Goal: Task Accomplishment & Management: Manage account settings

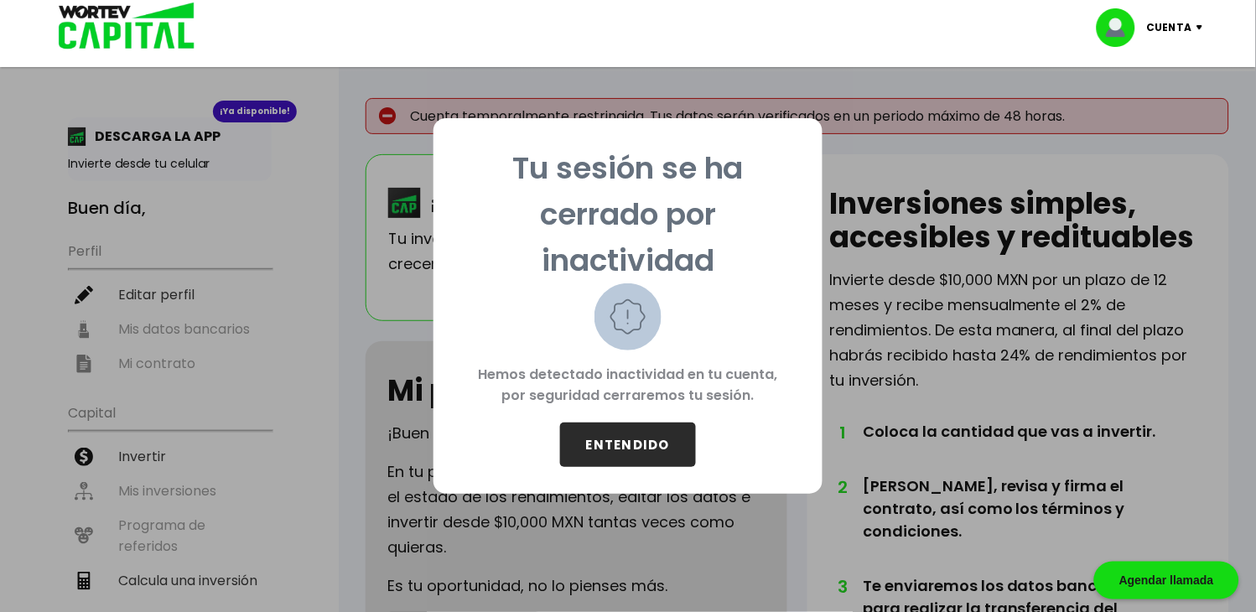
click at [632, 445] on button "ENTENDIDO" at bounding box center [628, 445] width 136 height 44
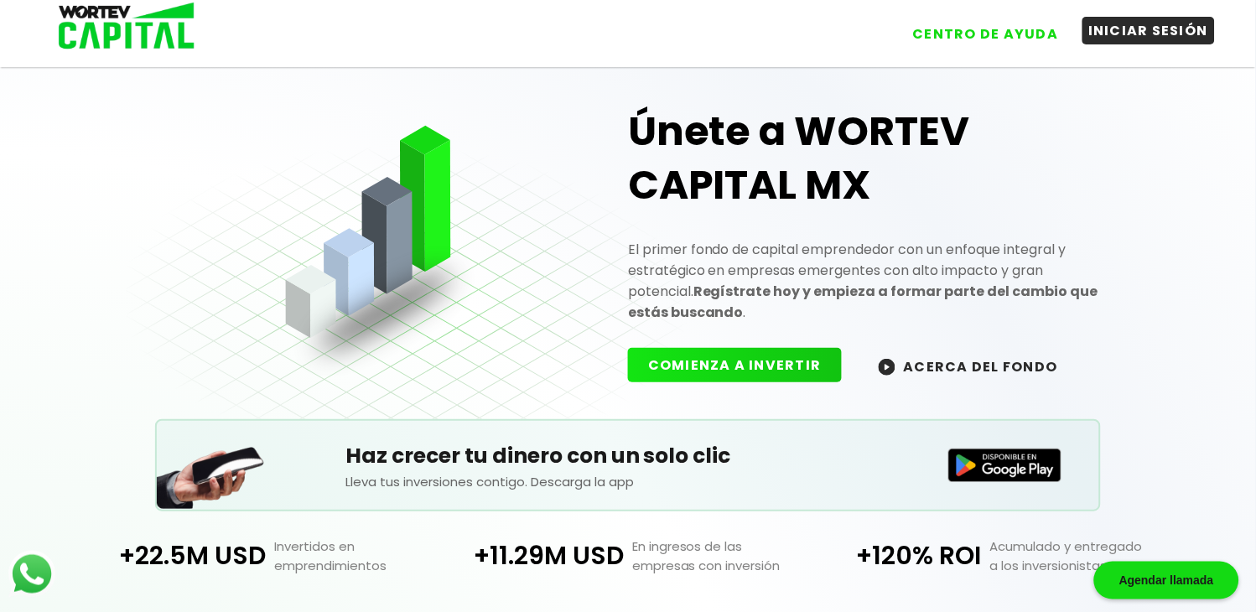
click at [1138, 34] on button "INICIAR SESIÓN" at bounding box center [1148, 31] width 133 height 28
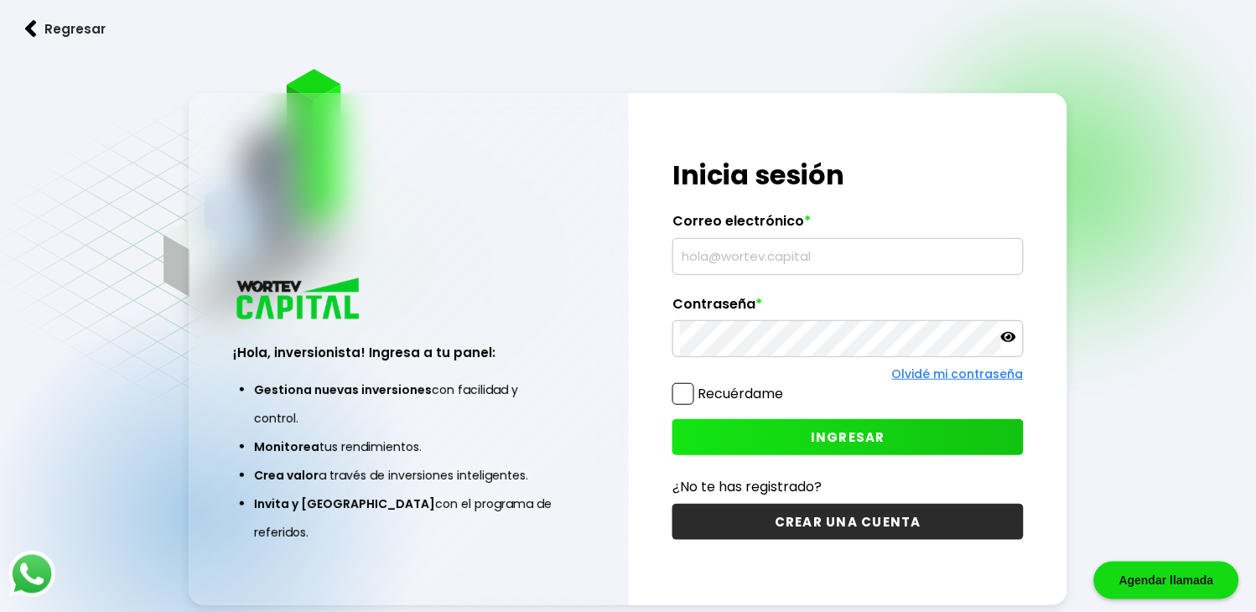
type input "[PERSON_NAME][EMAIL_ADDRESS][PERSON_NAME][DOMAIN_NAME]"
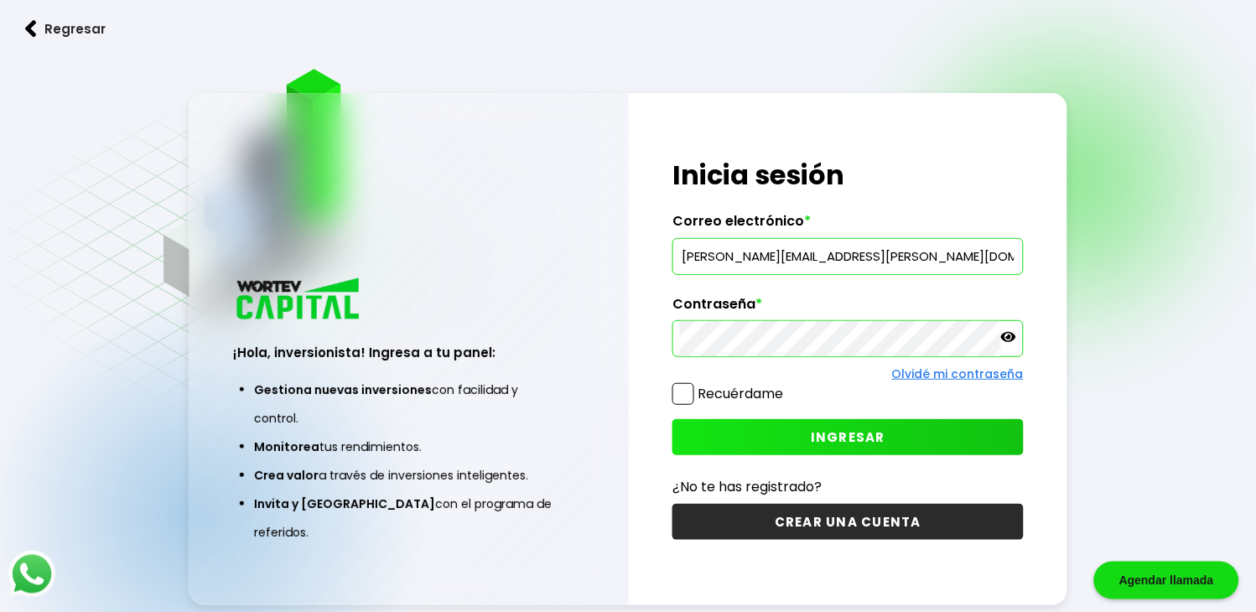
click at [684, 394] on span at bounding box center [683, 394] width 22 height 22
click at [786, 386] on input "Recuérdame" at bounding box center [786, 386] width 0 height 0
click at [1007, 340] on icon at bounding box center [1008, 336] width 15 height 15
